Goal: Find specific page/section: Find specific page/section

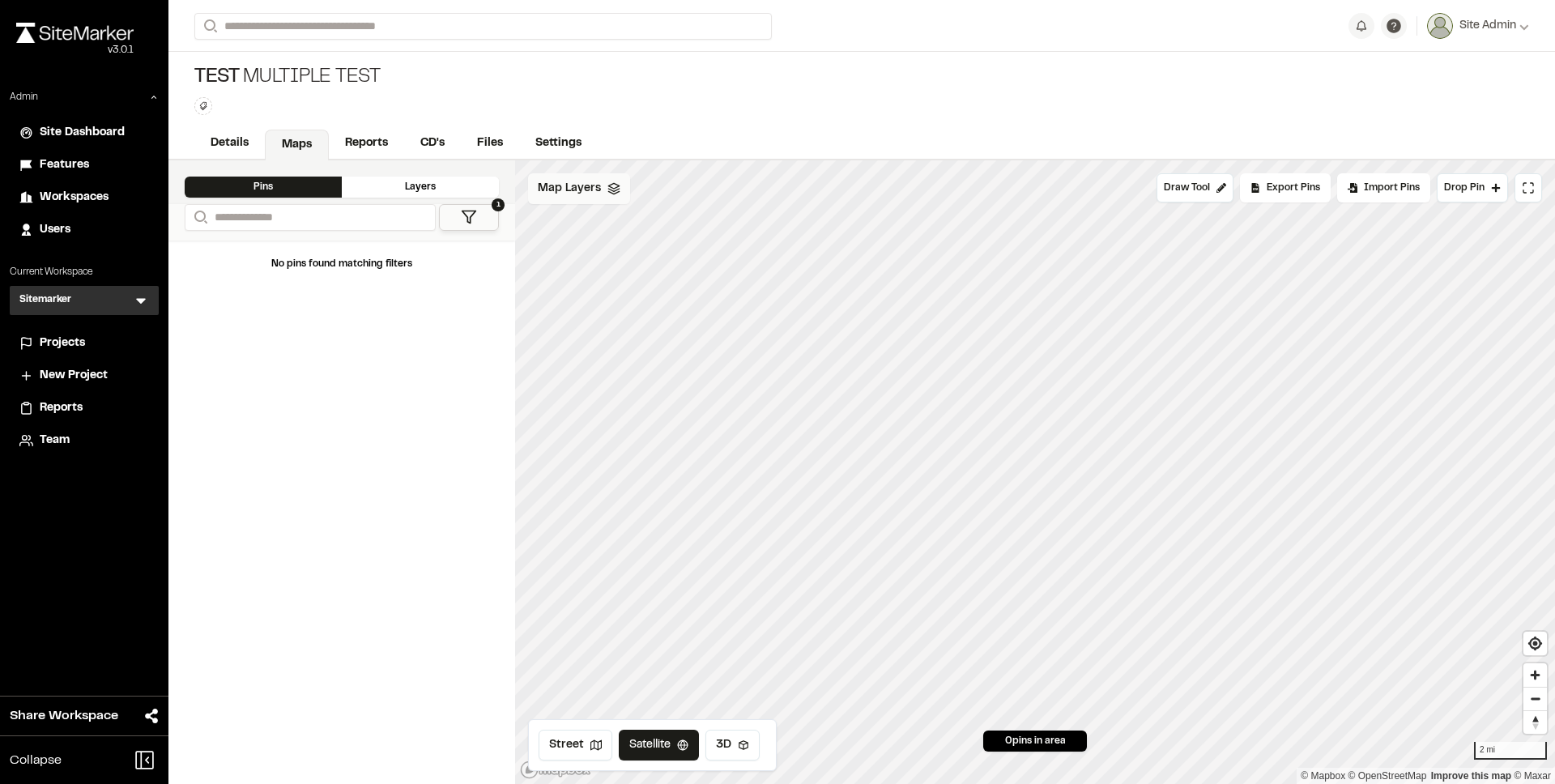
click at [595, 193] on span "Map Layers" at bounding box center [569, 189] width 63 height 17
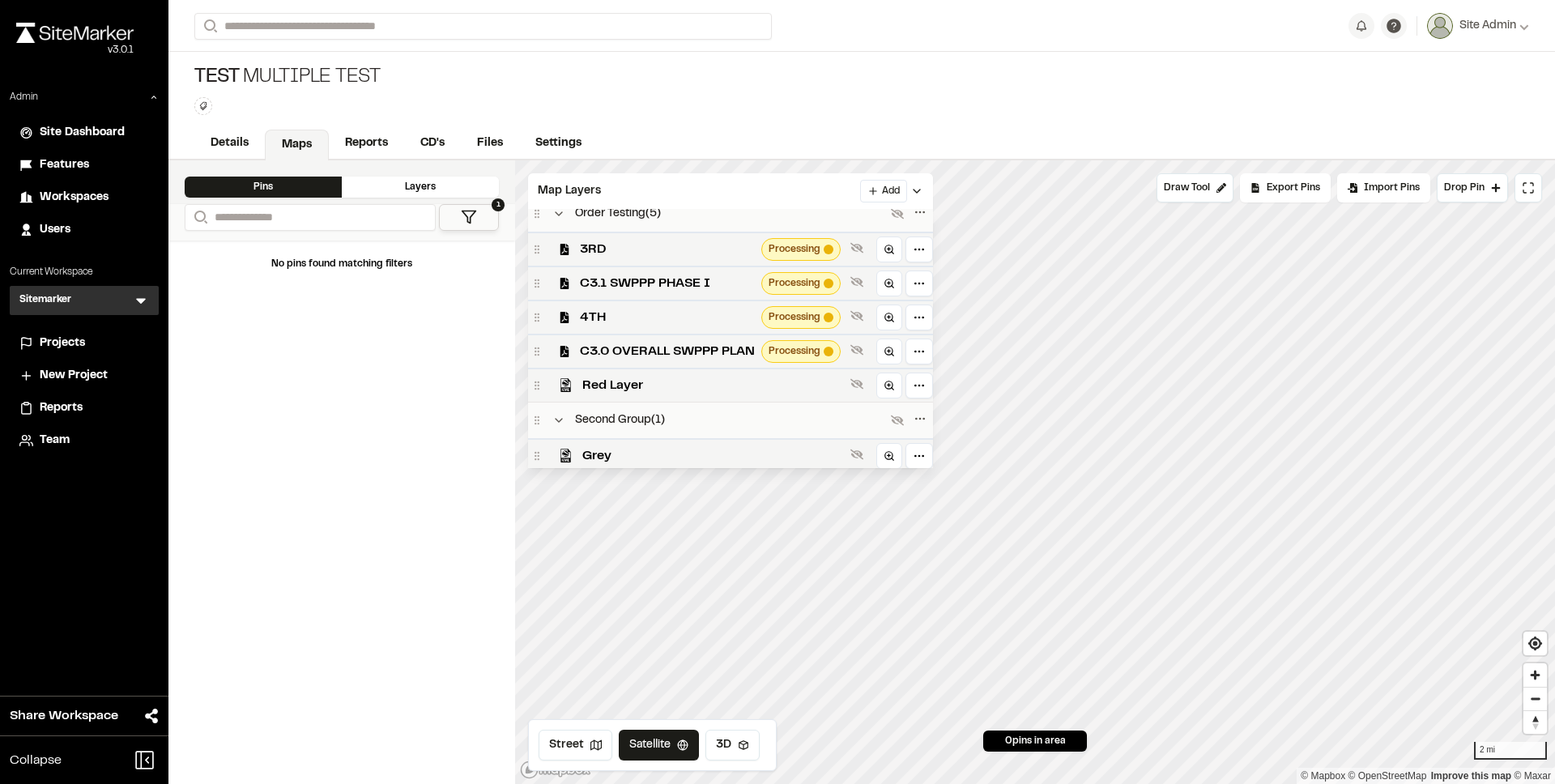
scroll to position [121, 0]
click at [696, 241] on span "3RD" at bounding box center [667, 249] width 175 height 19
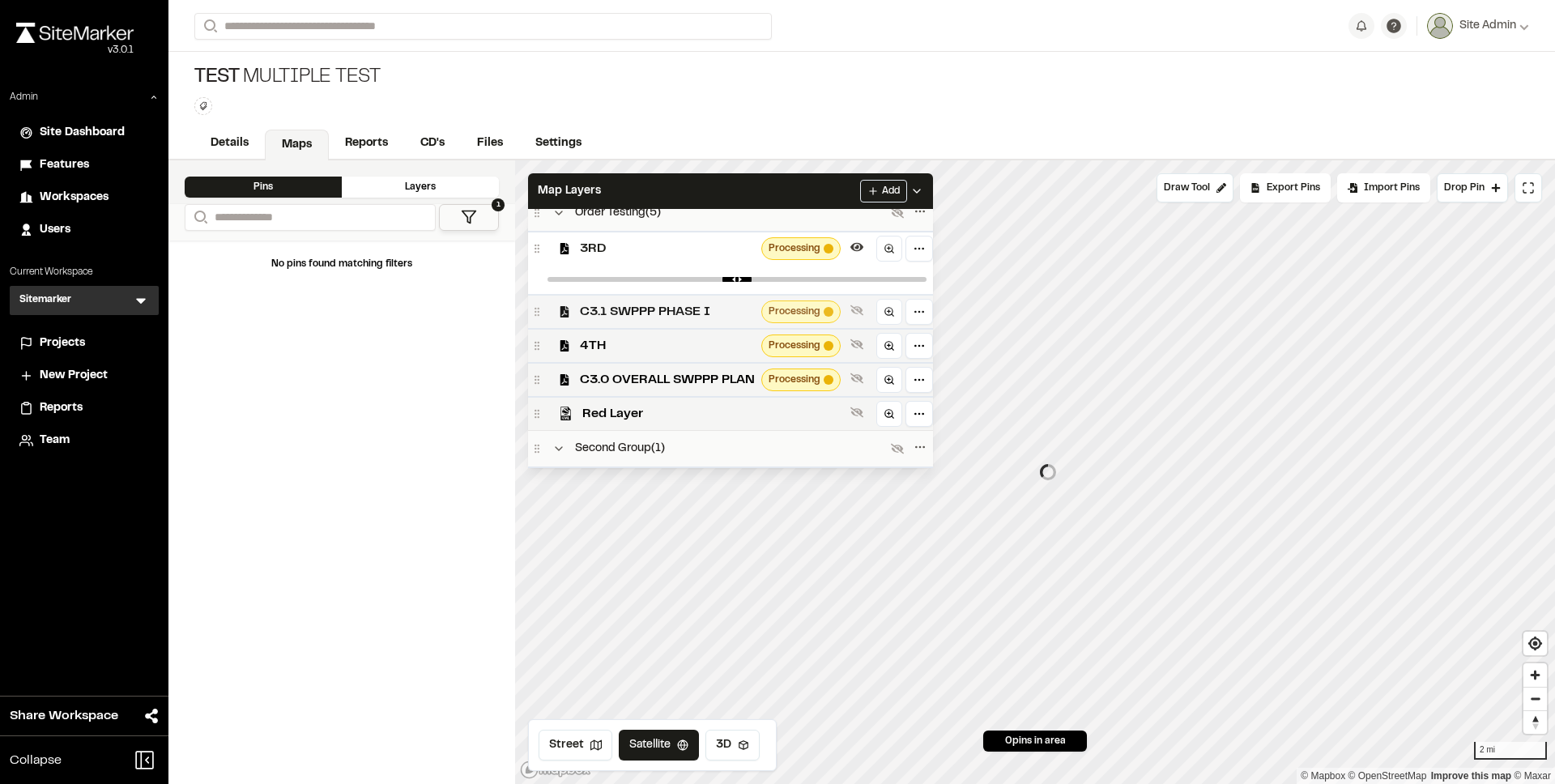
click at [686, 323] on div "C3.1 SWPPP PHASE I Processing" at bounding box center [731, 310] width 405 height 34
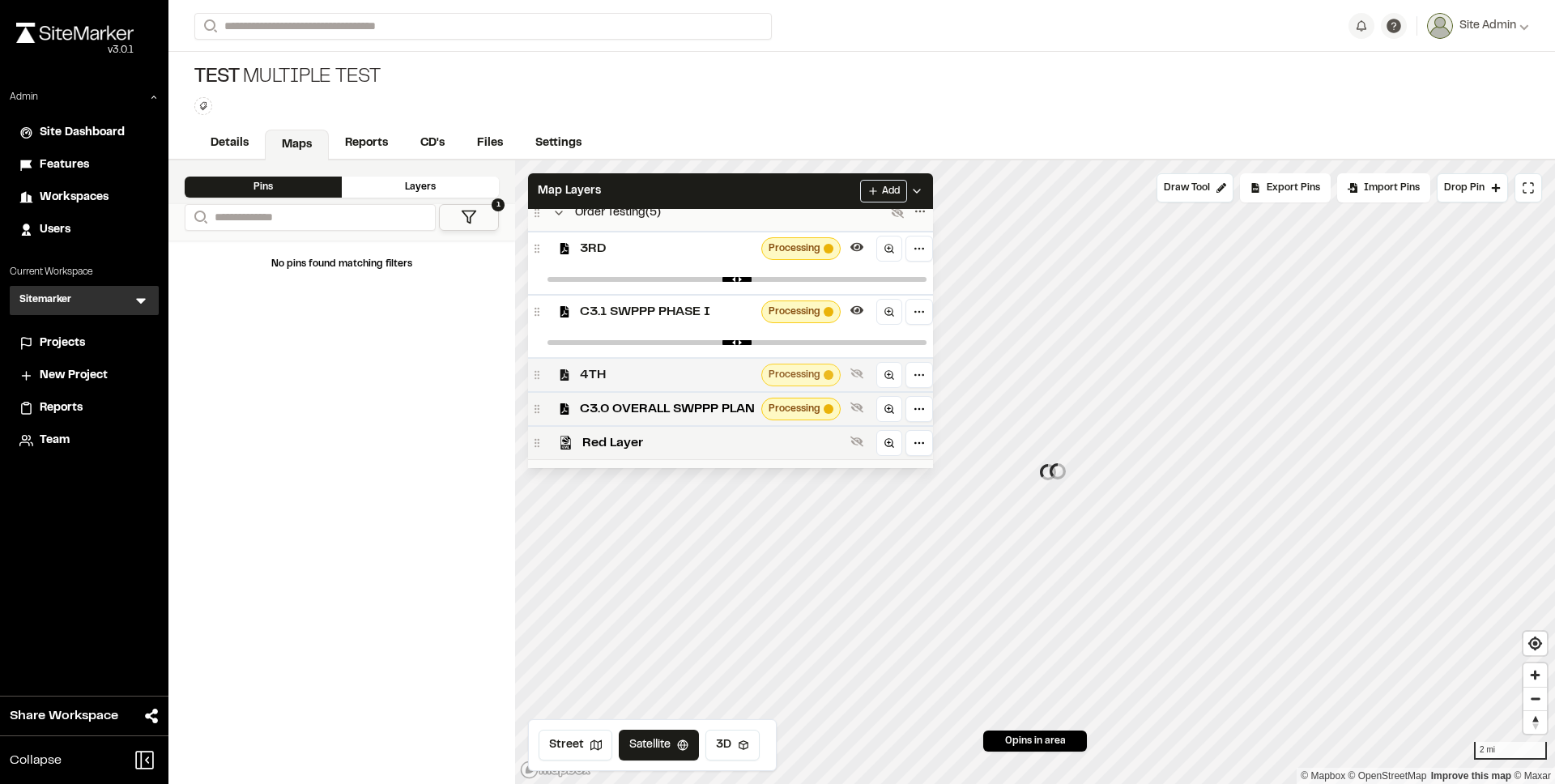
click at [680, 365] on span "4TH" at bounding box center [667, 375] width 175 height 19
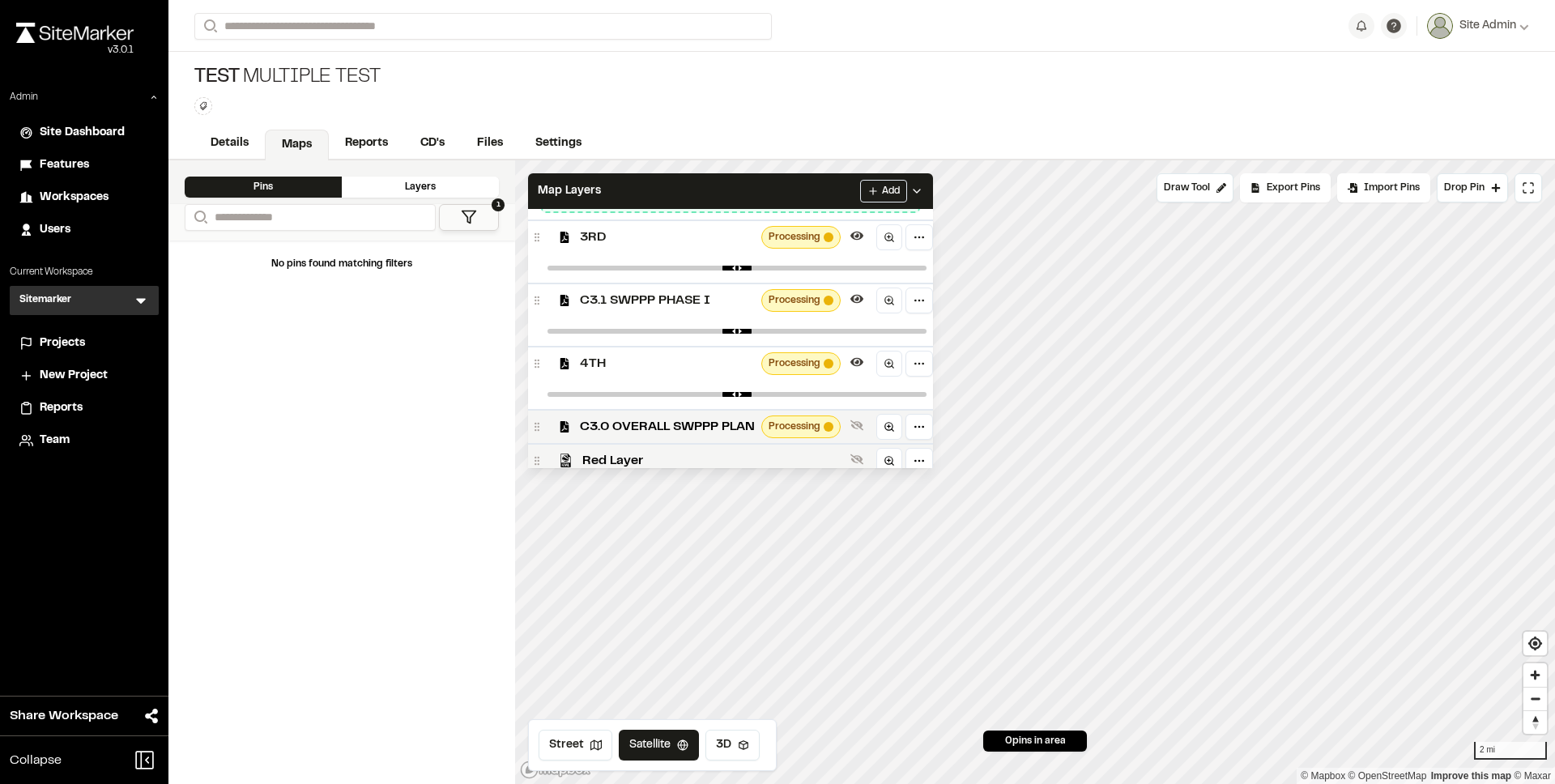
scroll to position [75, 0]
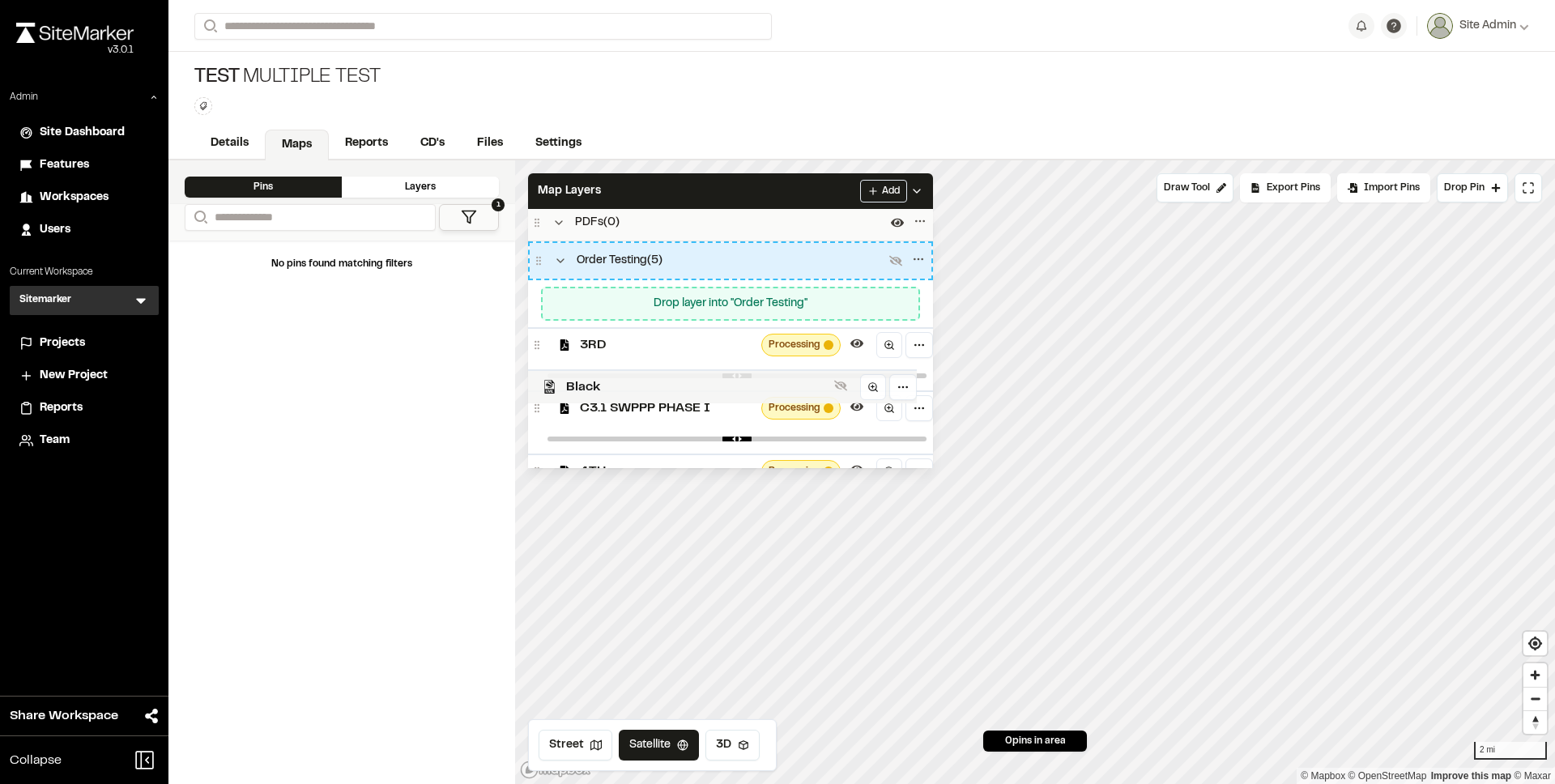
drag, startPoint x: 698, startPoint y: 355, endPoint x: 693, endPoint y: 386, distance: 31.4
click at [693, 386] on span "Black" at bounding box center [697, 387] width 262 height 19
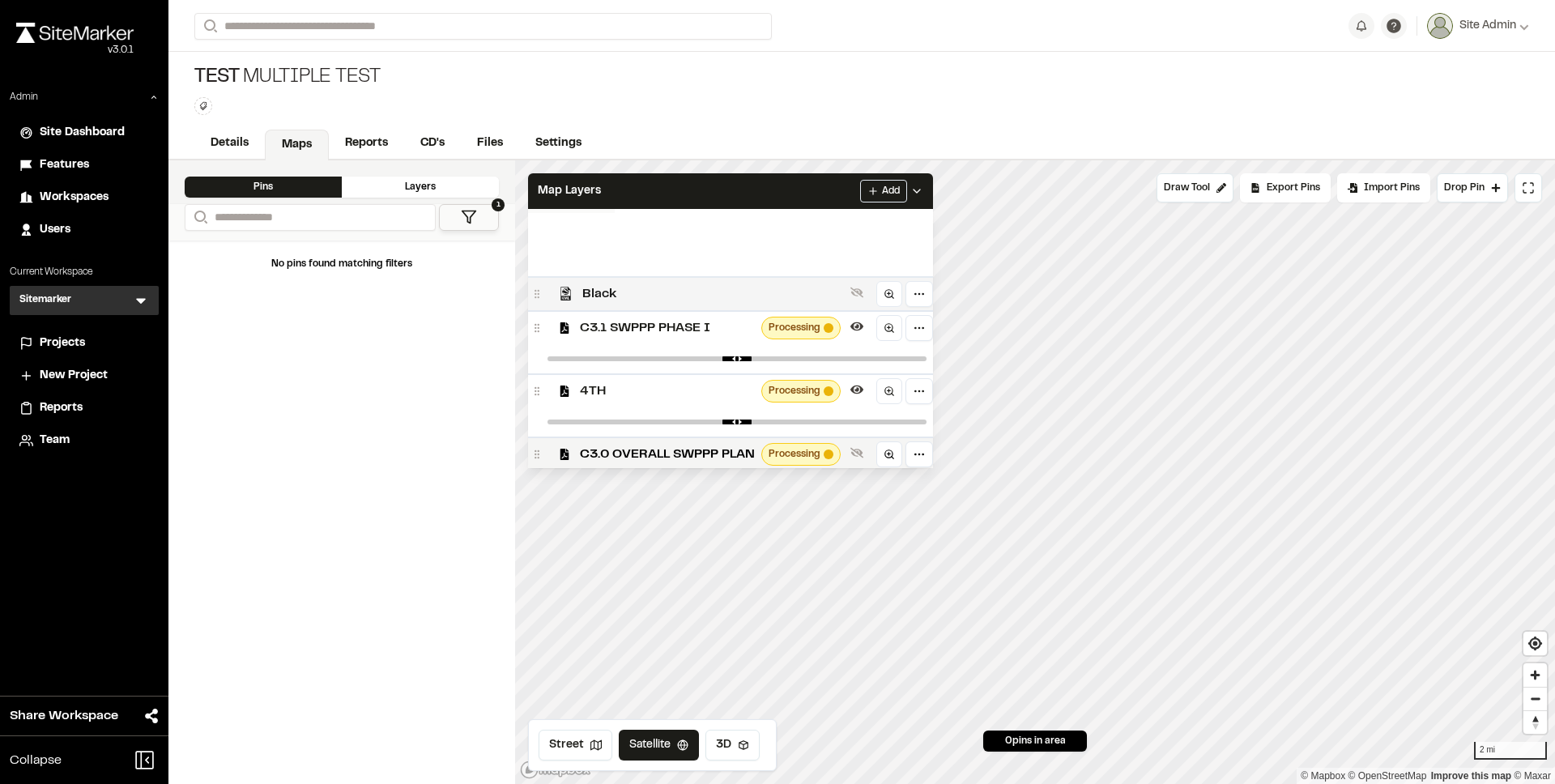
scroll to position [95, 0]
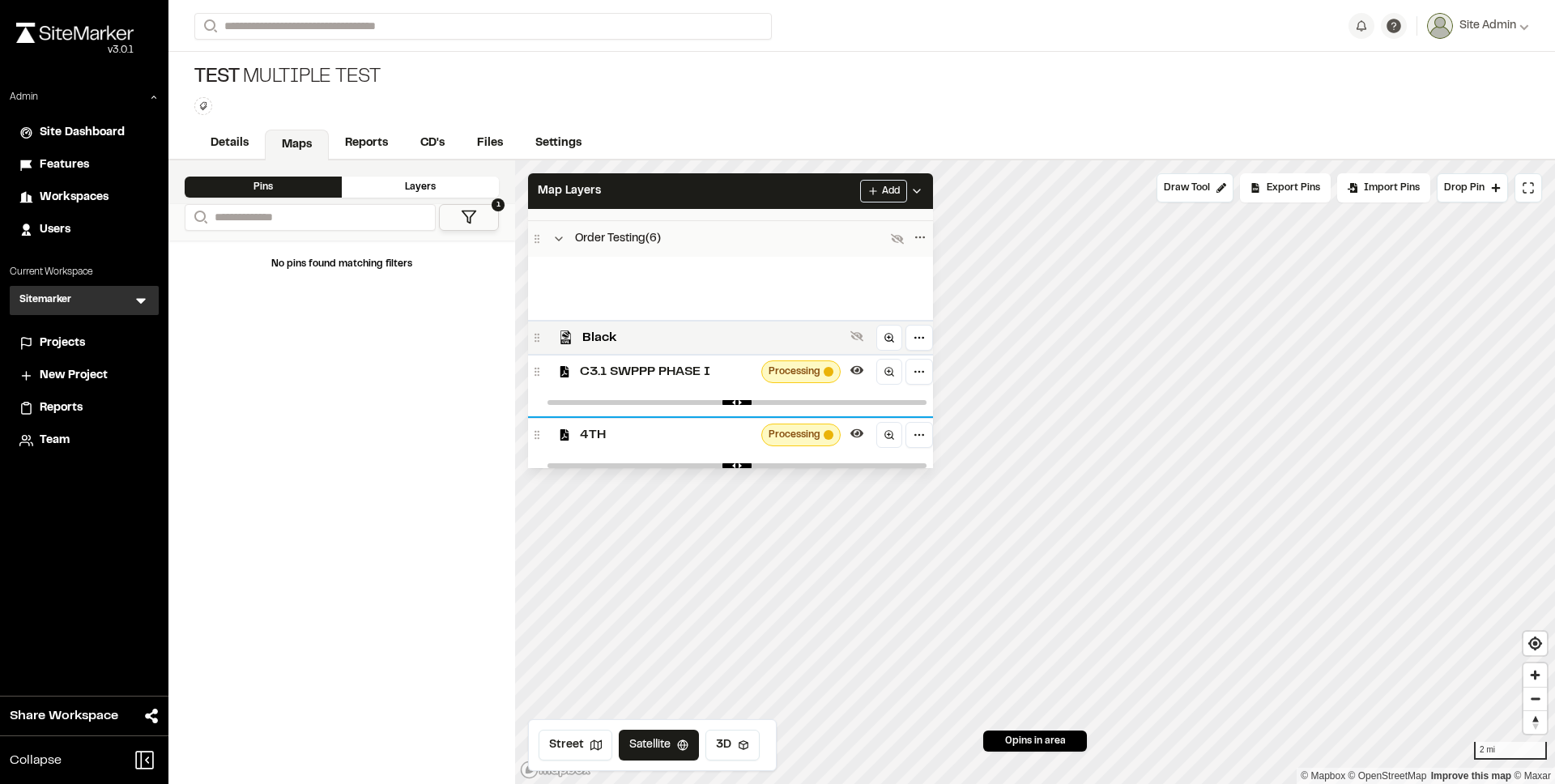
drag, startPoint x: 540, startPoint y: 369, endPoint x: 628, endPoint y: 416, distance: 99.8
click at [628, 416] on div "3RD Processing Black C3.1 SWPPP PHASE I Processing 4TH Processing C3.0 OVERALL …" at bounding box center [731, 402] width 405 height 292
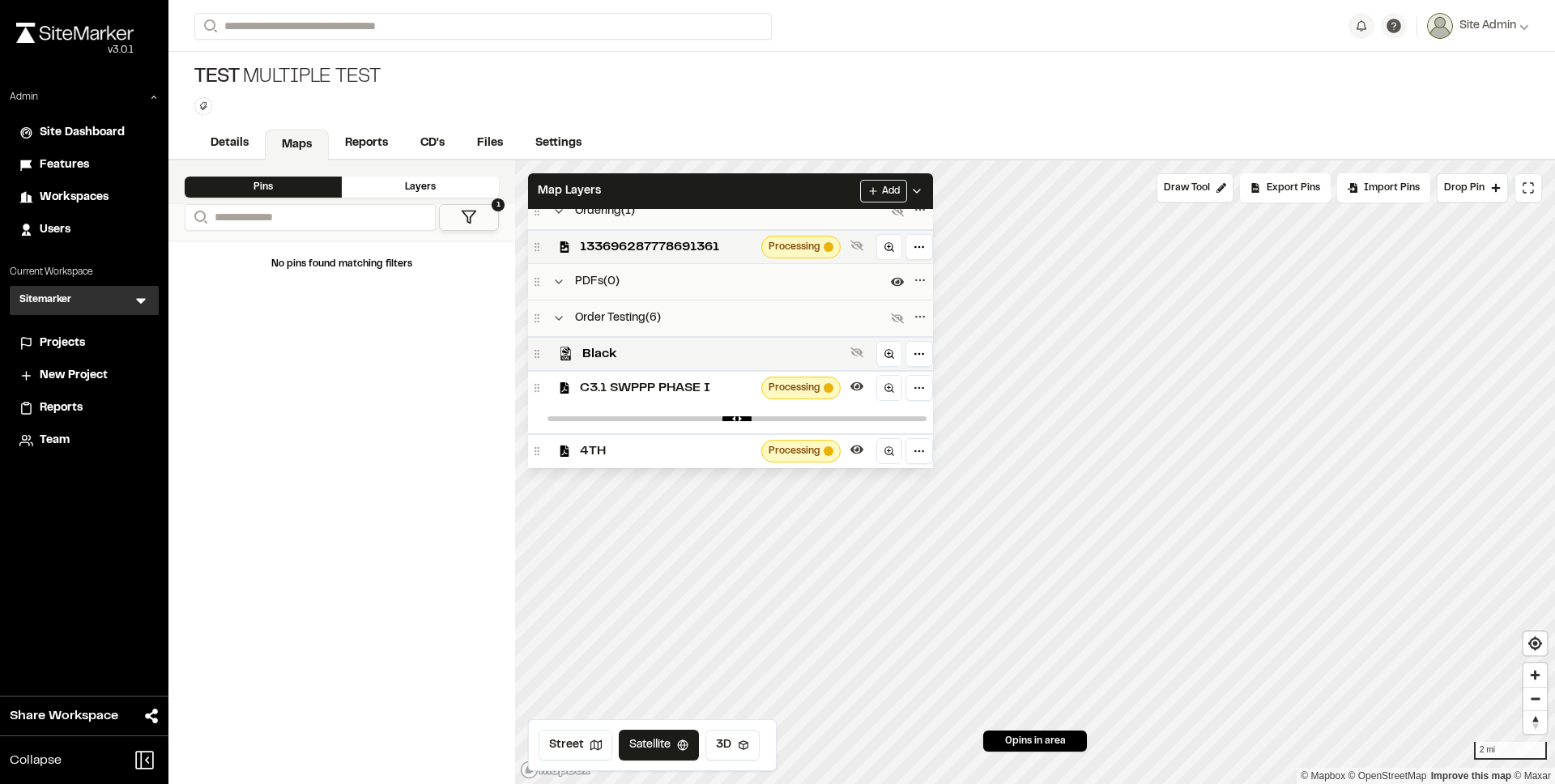
scroll to position [0, 0]
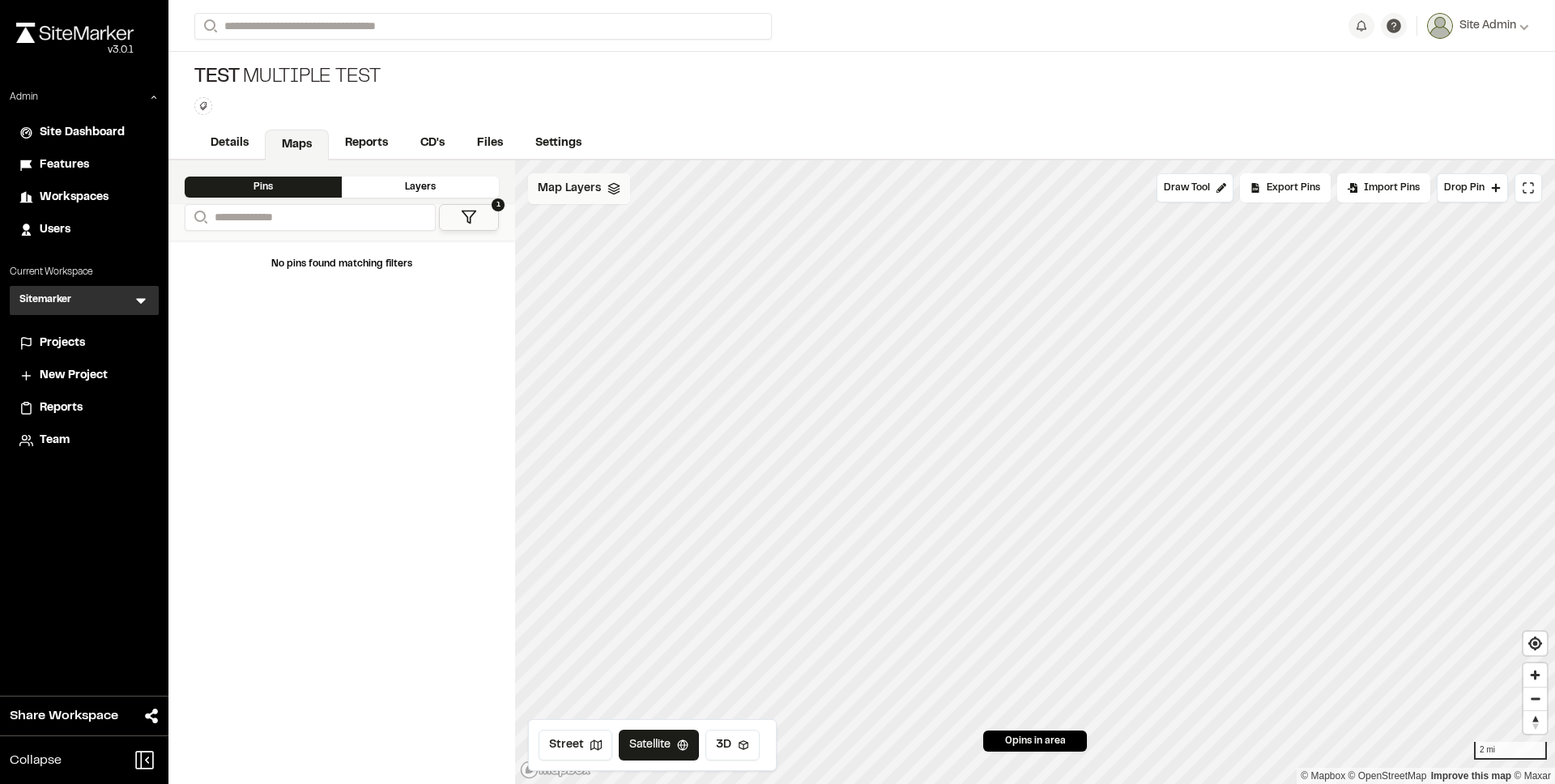
click at [591, 193] on span "Map Layers" at bounding box center [569, 189] width 63 height 17
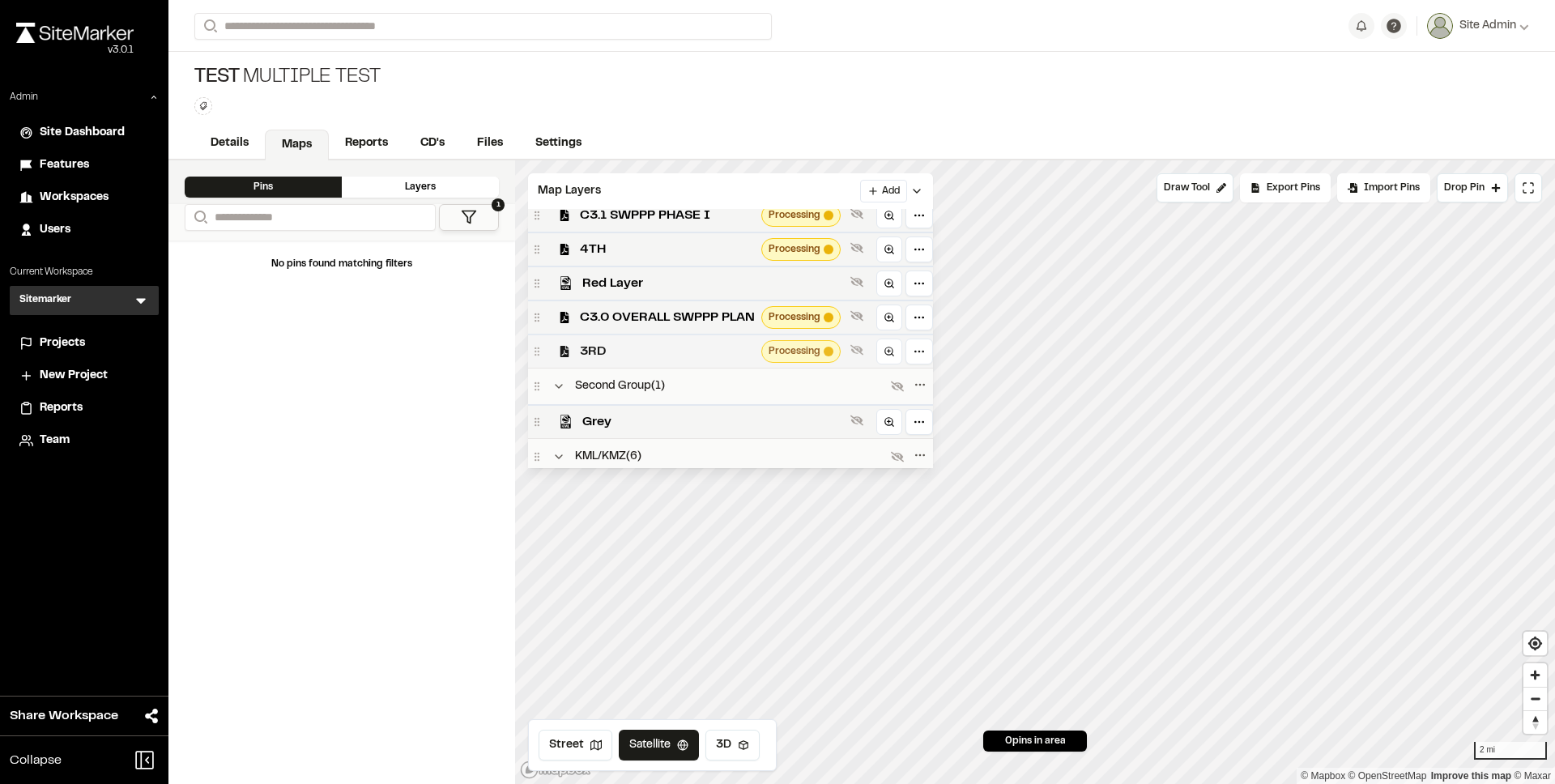
scroll to position [186, 0]
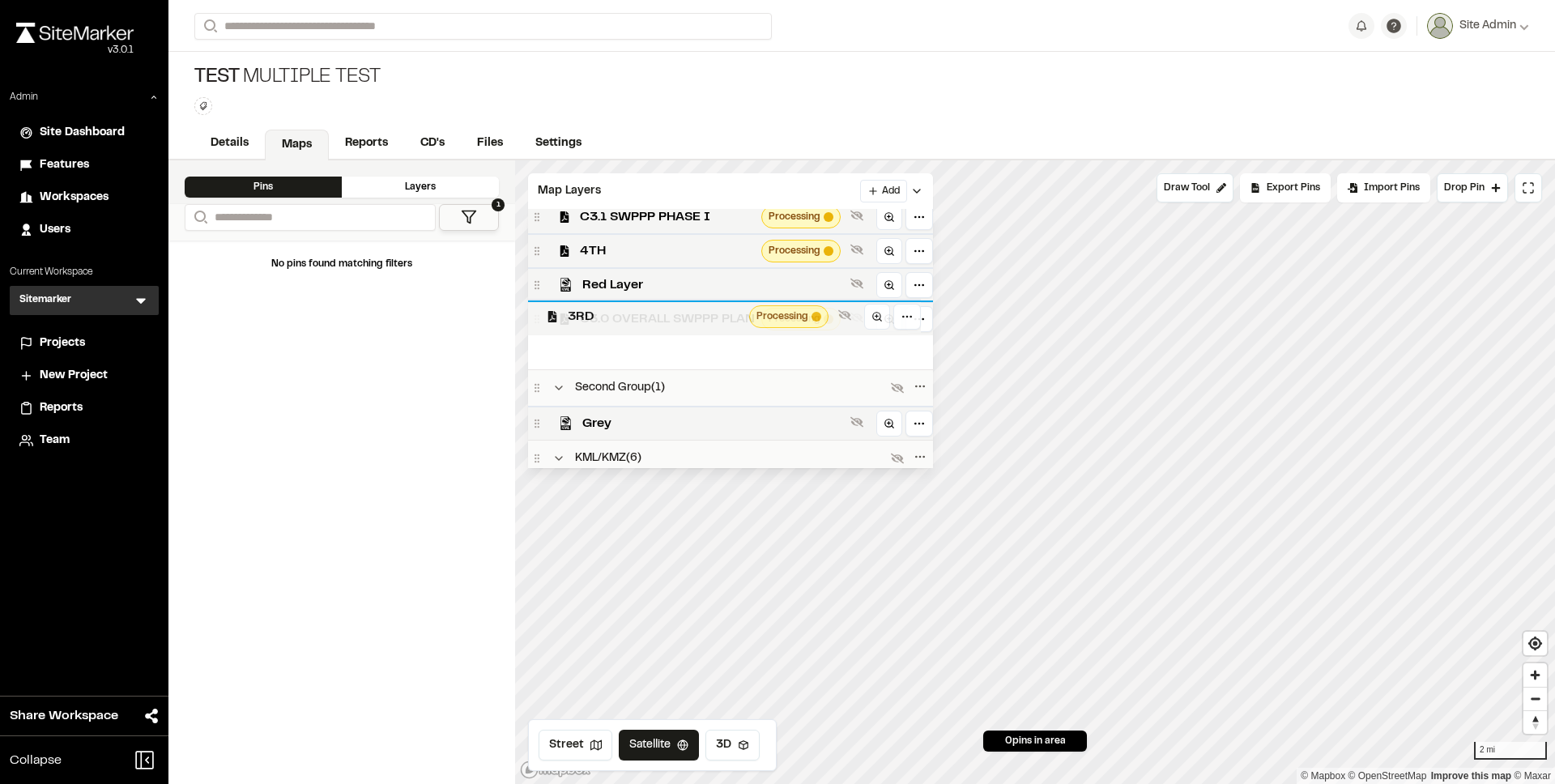
drag, startPoint x: 681, startPoint y: 352, endPoint x: 669, endPoint y: 314, distance: 39.8
click at [669, 314] on span "3RD" at bounding box center [655, 317] width 175 height 19
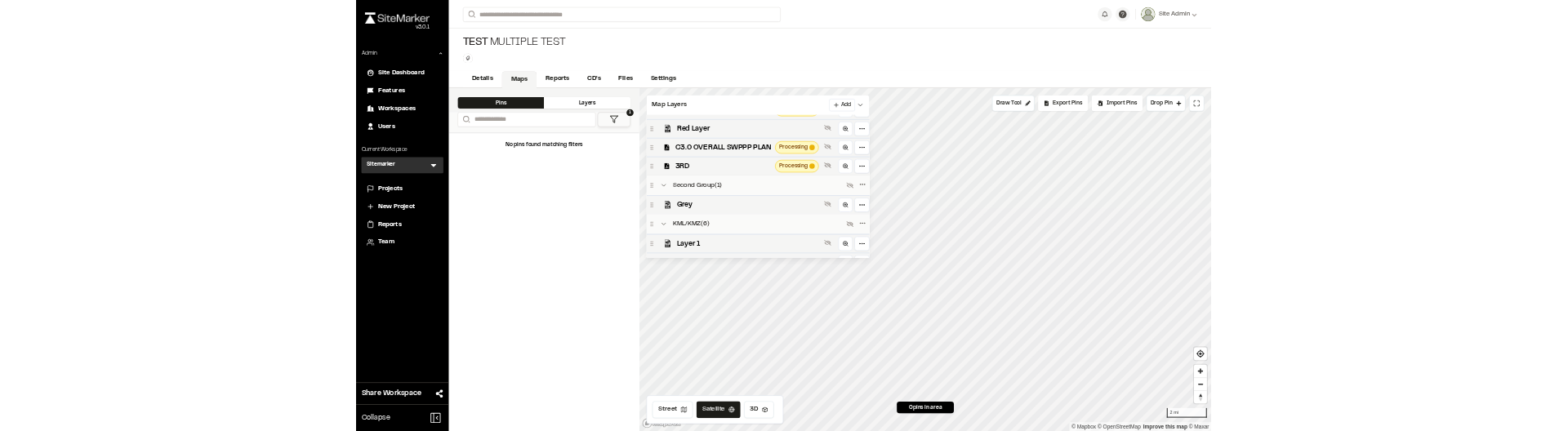
scroll to position [147, 0]
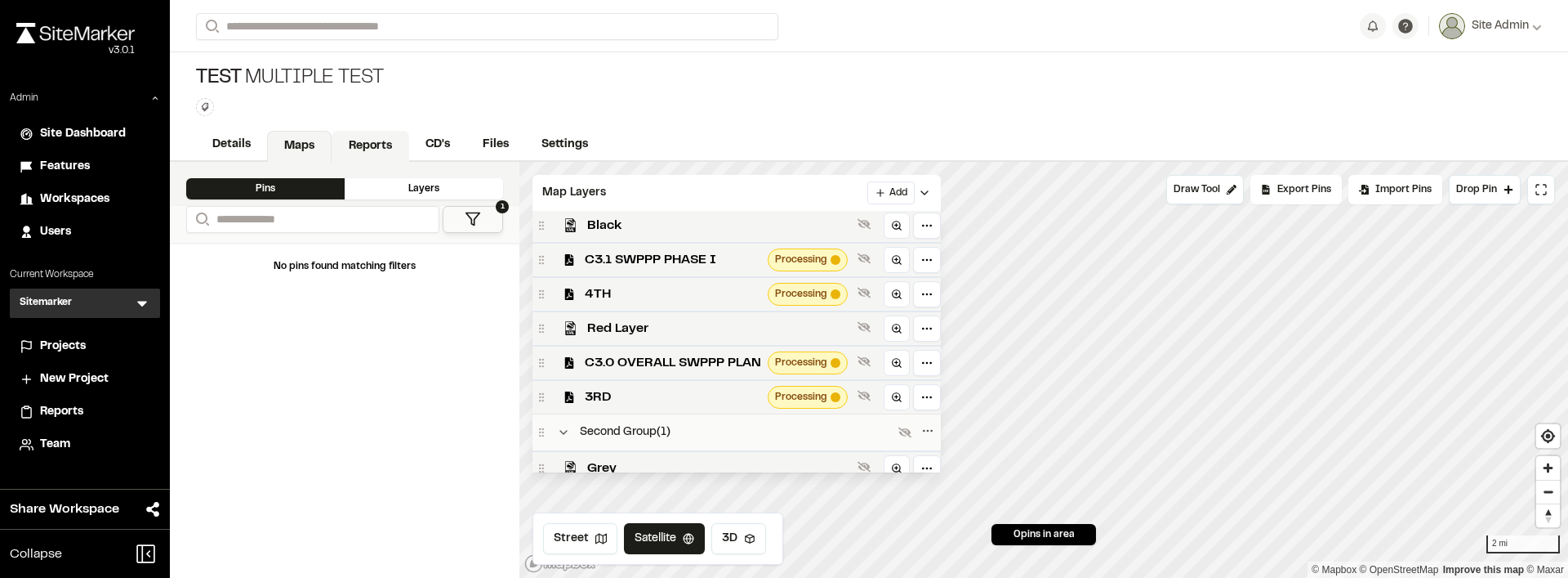
click at [375, 150] on link "Reports" at bounding box center [370, 147] width 77 height 31
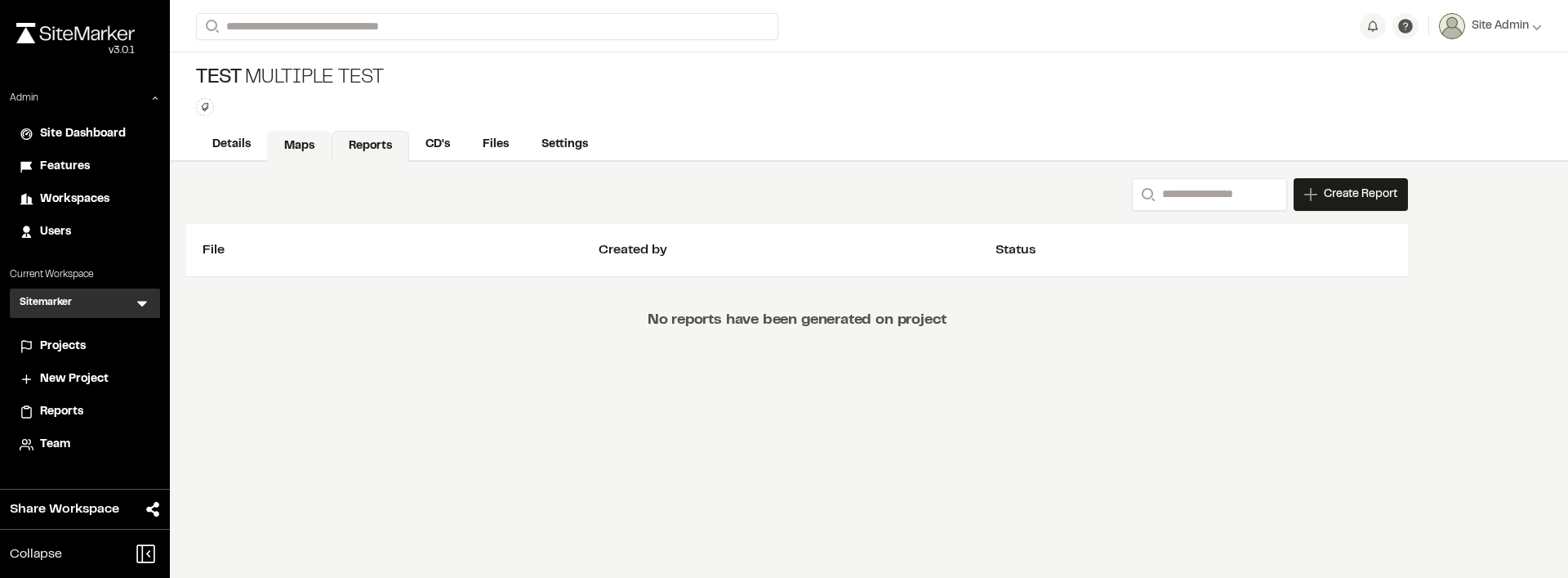
click at [299, 141] on link "Maps" at bounding box center [299, 147] width 65 height 31
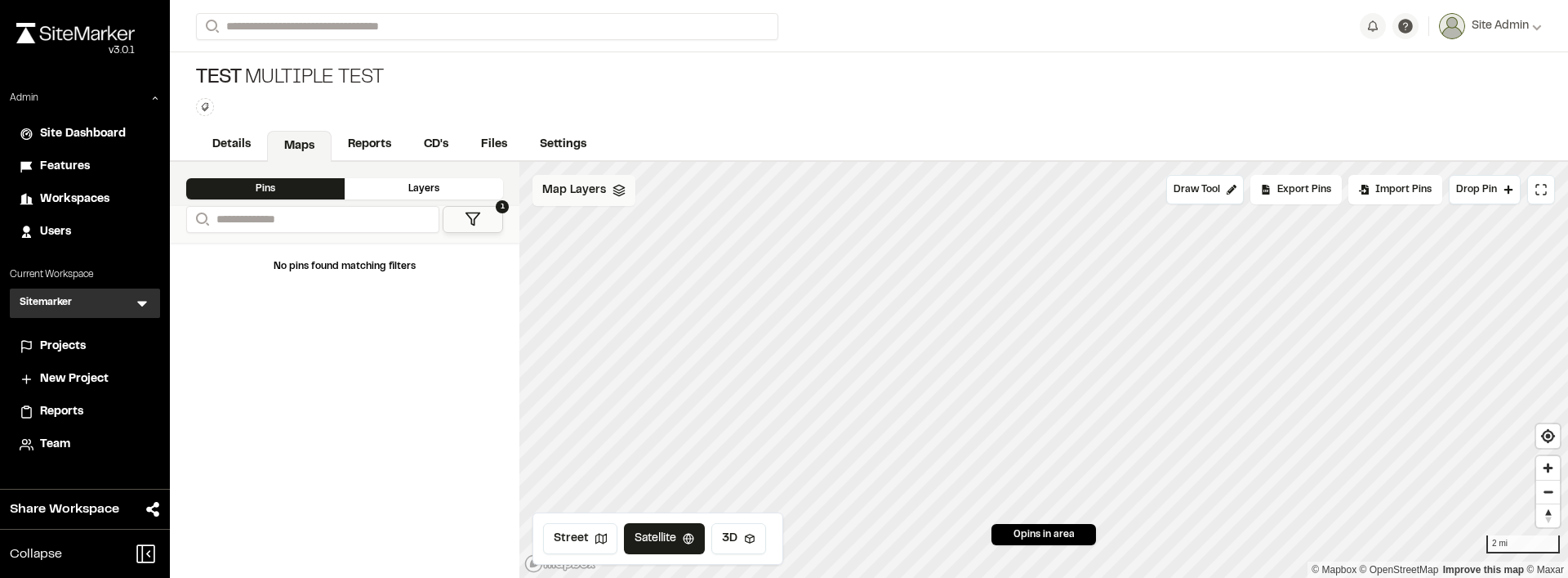
click at [576, 189] on span "Map Layers" at bounding box center [574, 191] width 64 height 18
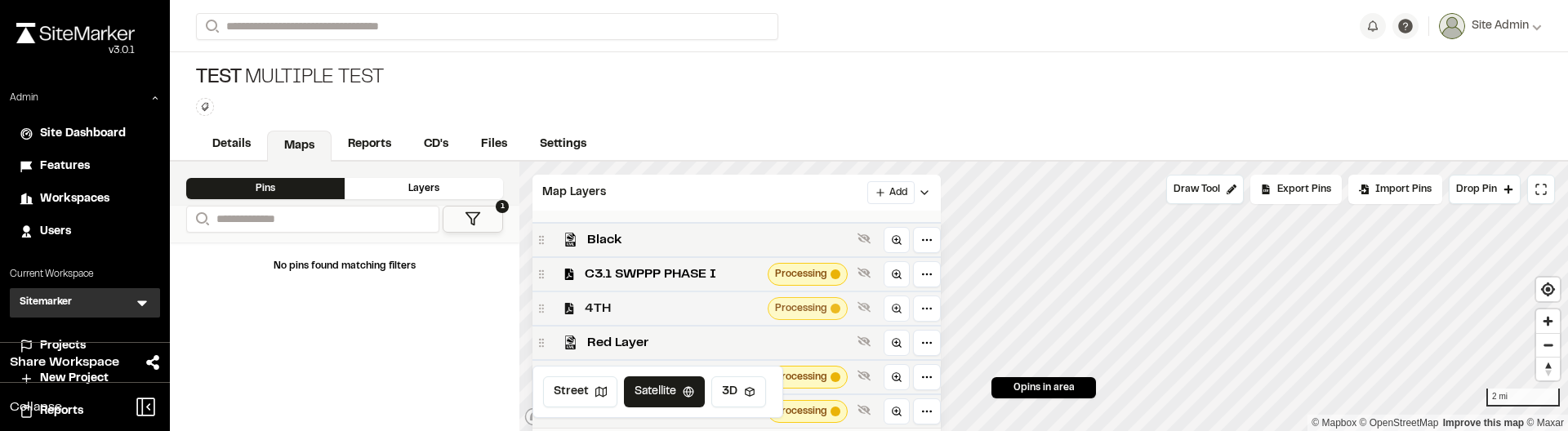
scroll to position [133, 0]
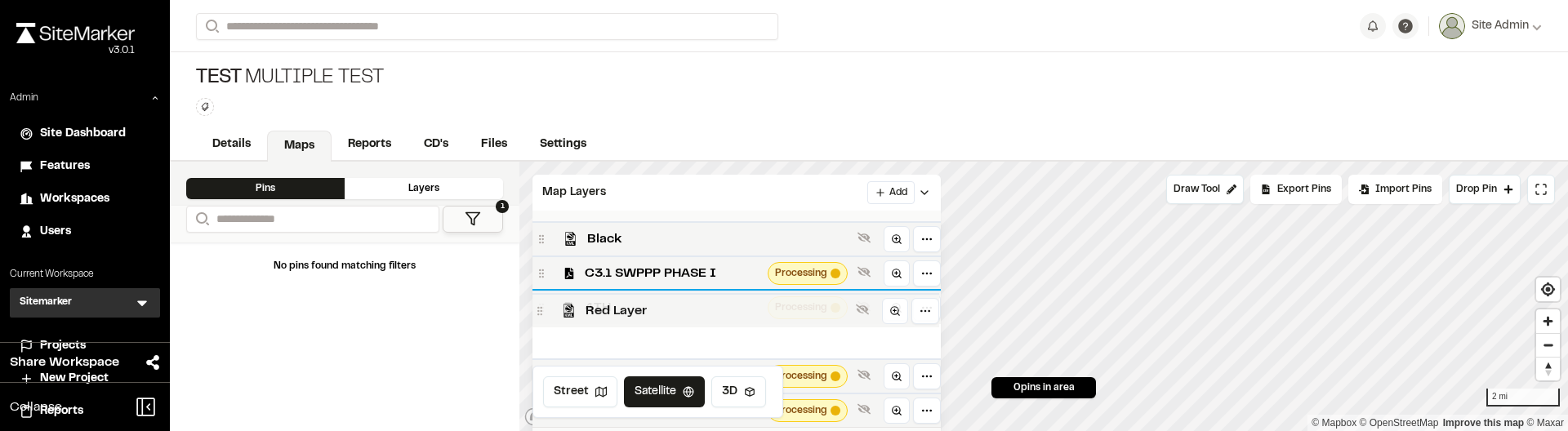
drag, startPoint x: 633, startPoint y: 335, endPoint x: 632, endPoint y: 304, distance: 31.0
click at [632, 304] on span "Red Layer" at bounding box center [718, 311] width 264 height 20
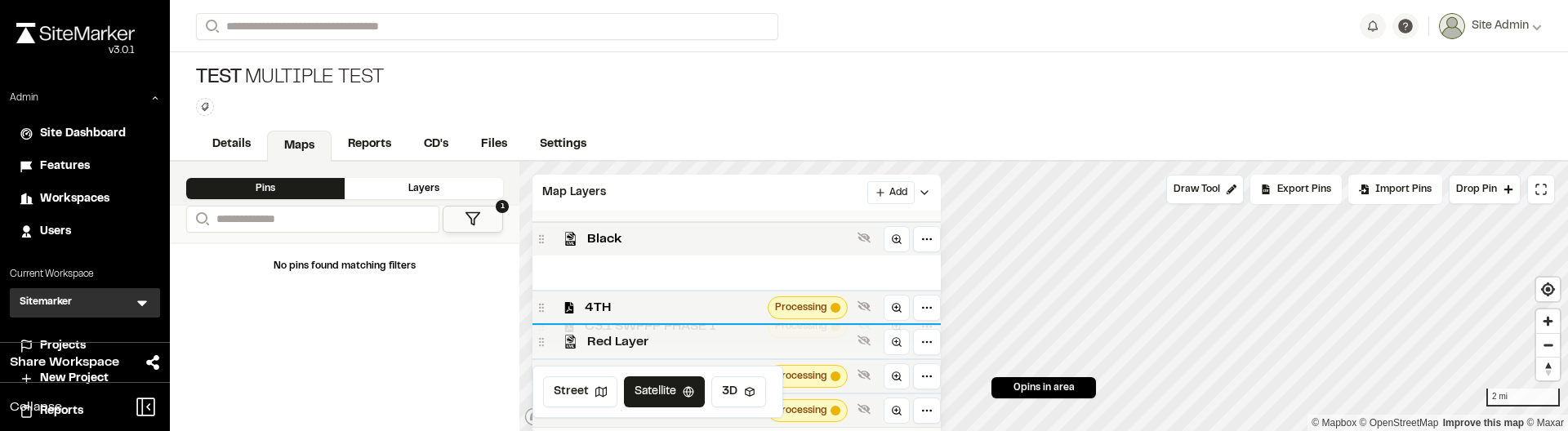
drag, startPoint x: 656, startPoint y: 275, endPoint x: 657, endPoint y: 328, distance: 53.0
click at [657, 328] on div "Black C3.1 SWPPP PHASE I Processing 4TH Processing Red Layer C3.0 OVERALL SWPPP…" at bounding box center [737, 323] width 409 height 206
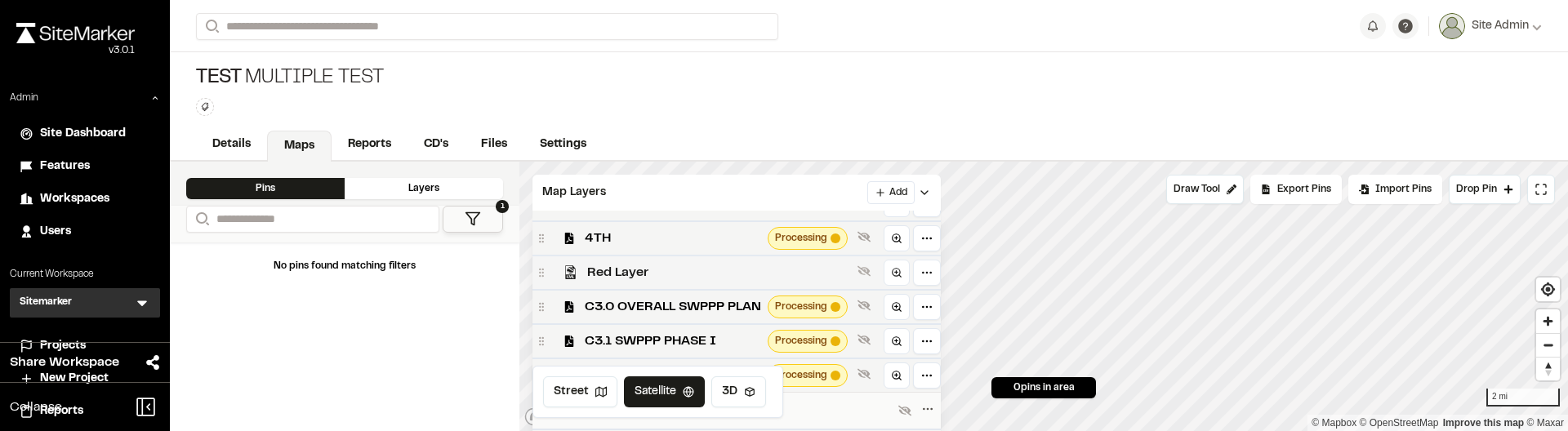
scroll to position [275, 0]
